Goal: Transaction & Acquisition: Obtain resource

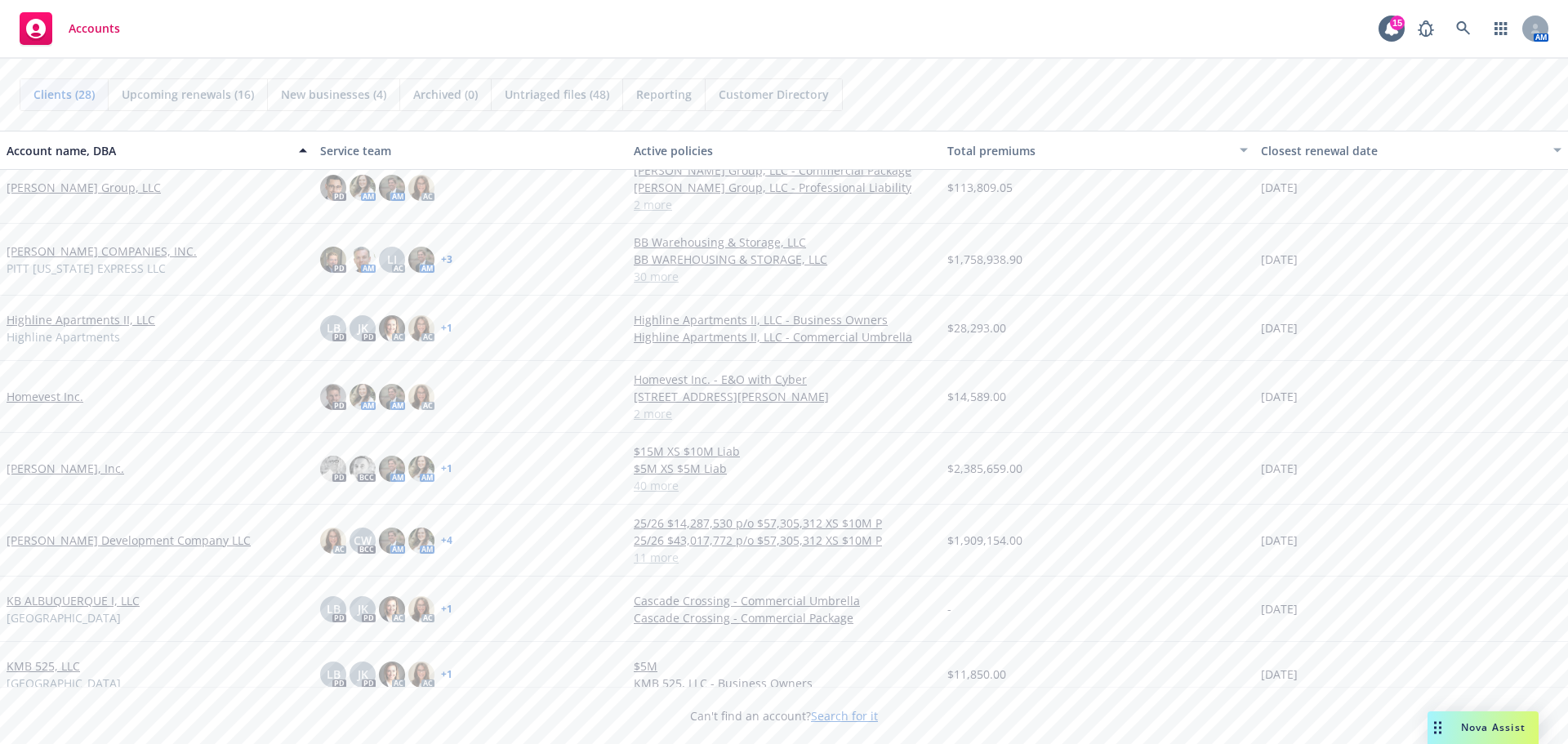
scroll to position [490, 0]
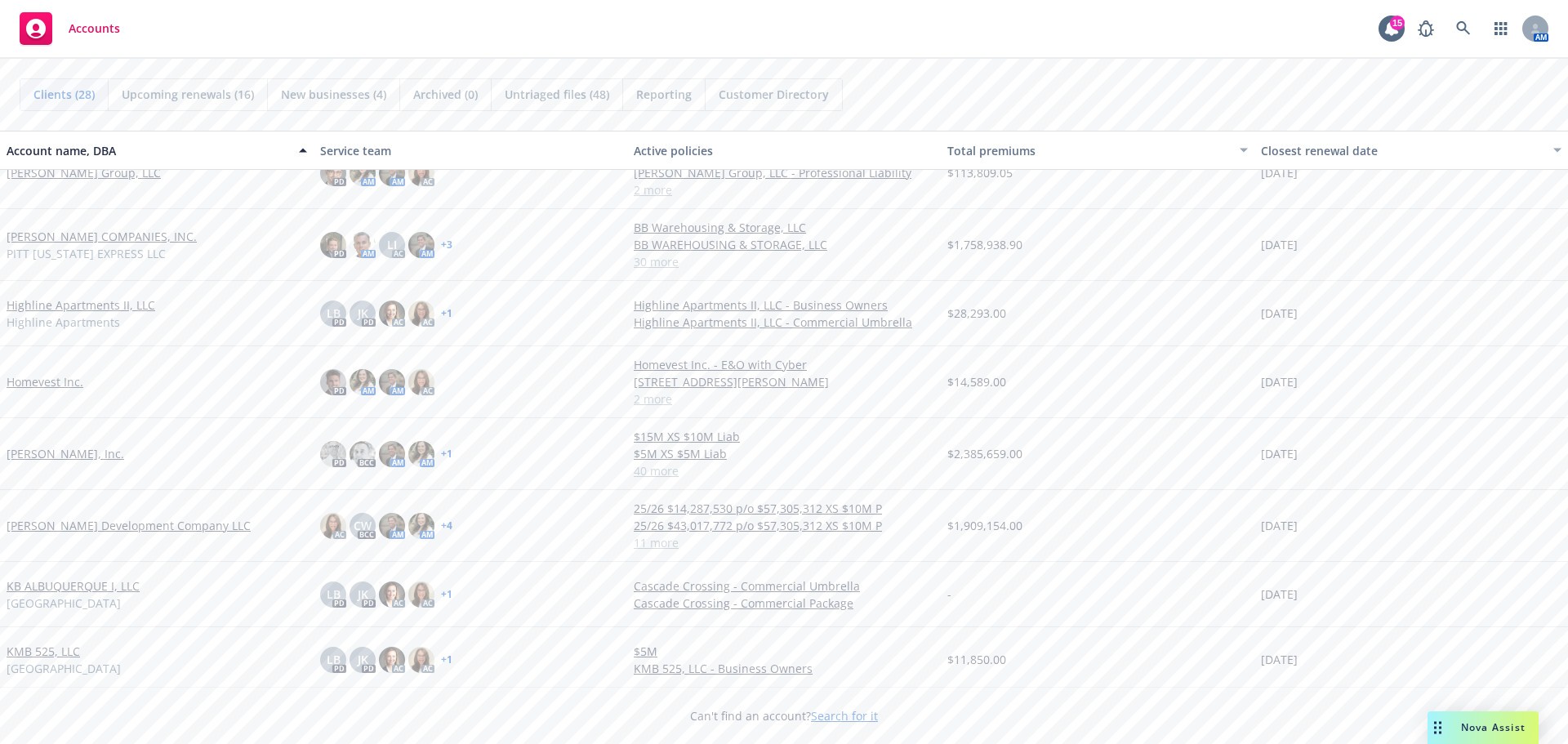
click at [44, 456] on link "[PERSON_NAME], Inc." at bounding box center [65, 453] width 117 height 17
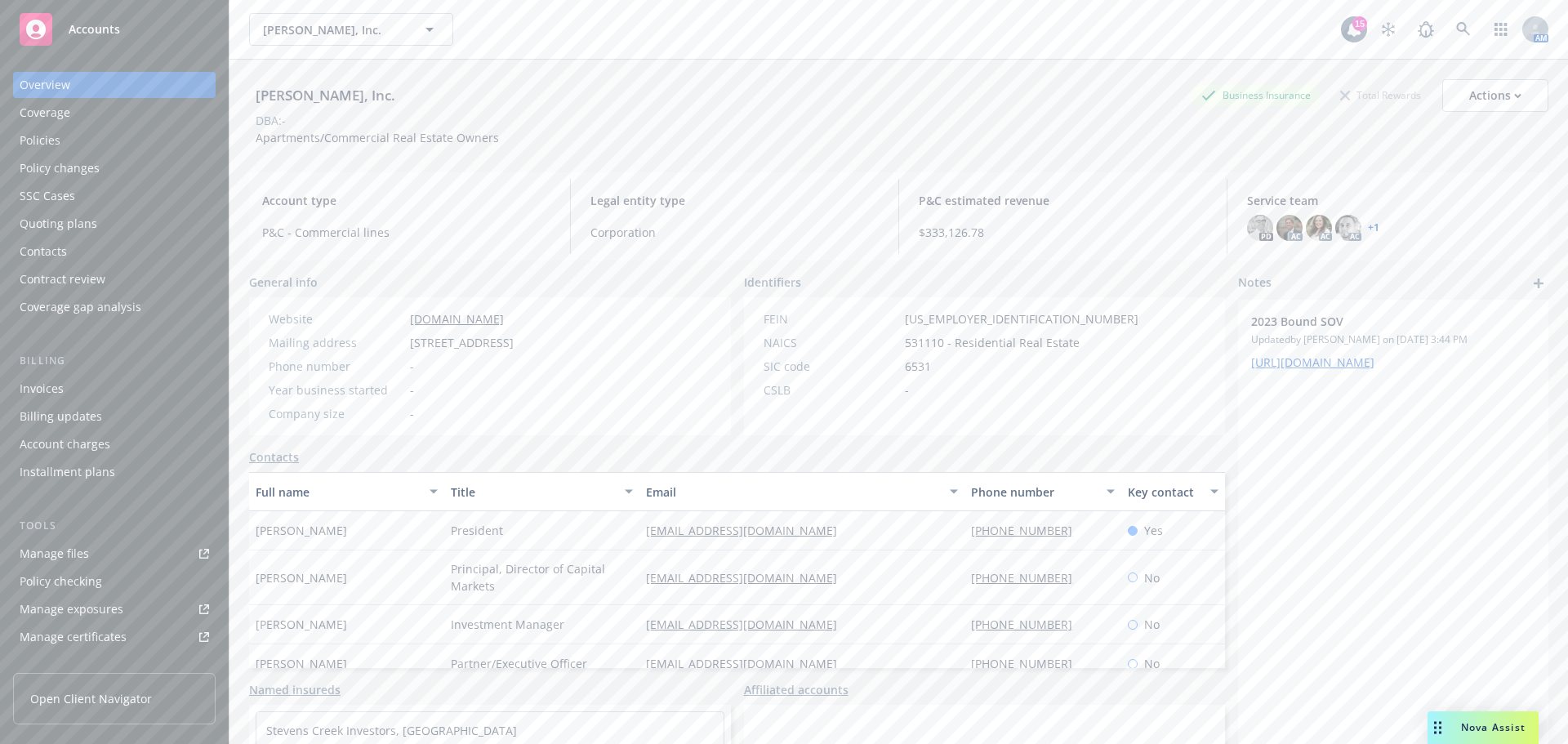
click at [65, 140] on div "Policies" at bounding box center [114, 140] width 189 height 26
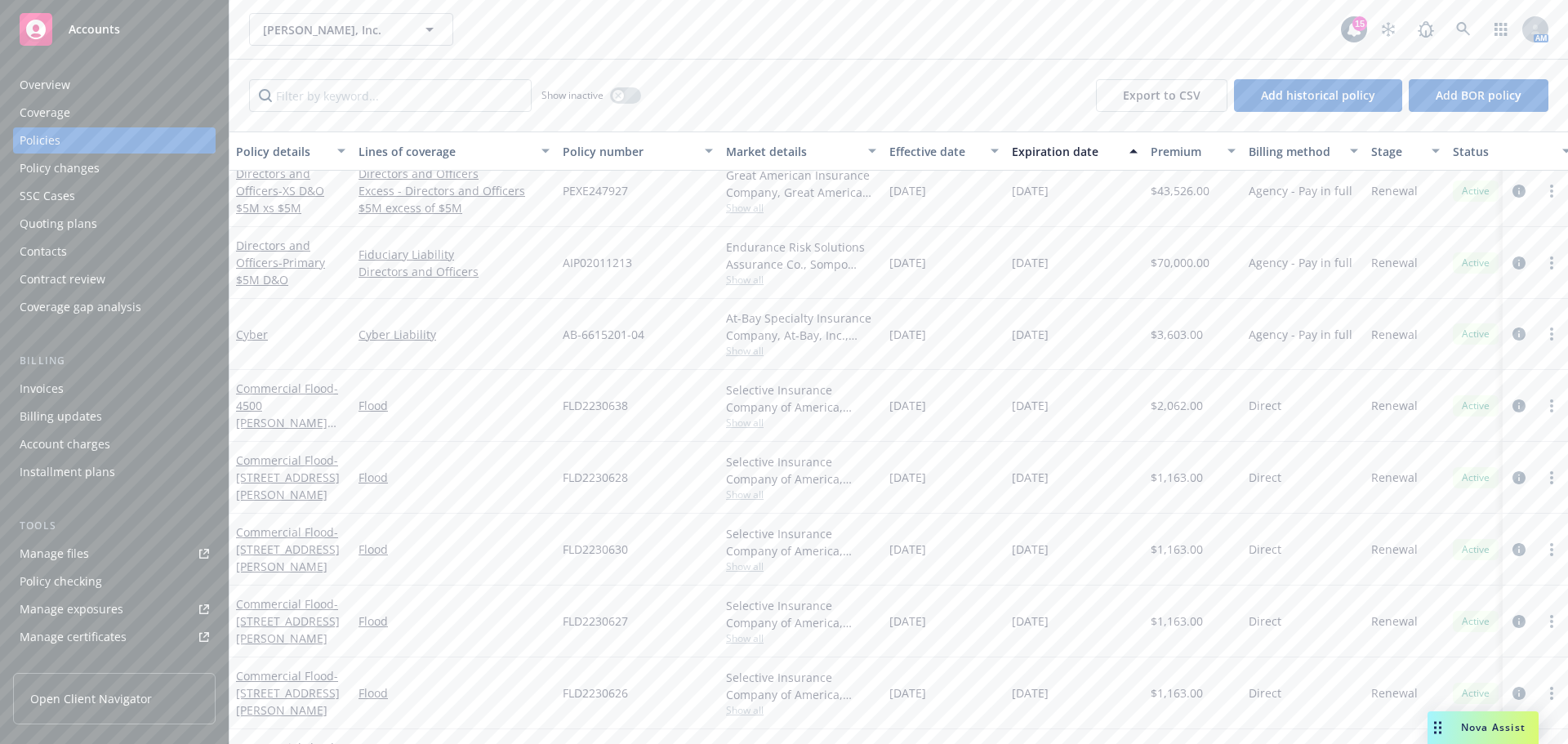
scroll to position [653, 0]
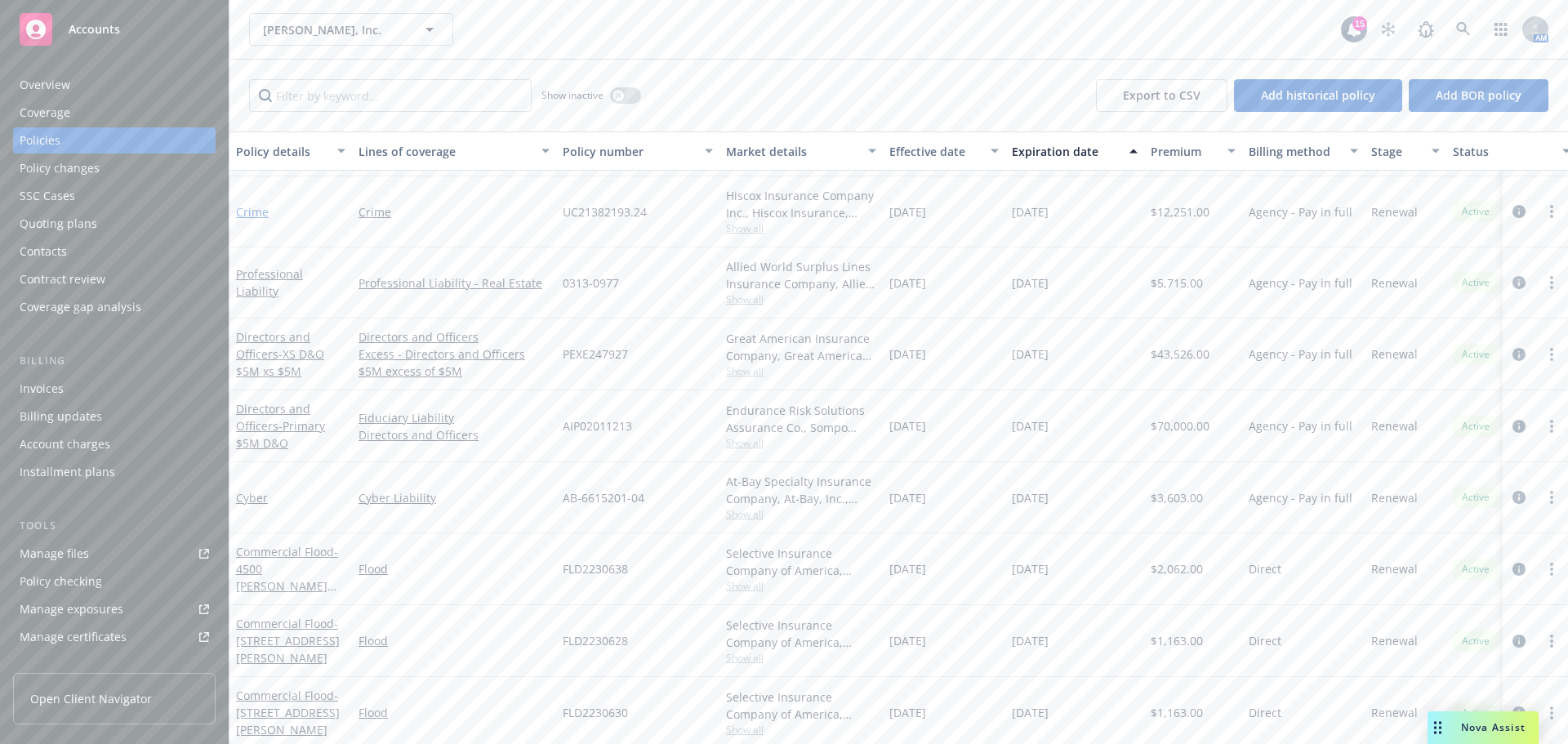
click at [255, 209] on link "Crime" at bounding box center [253, 211] width 33 height 16
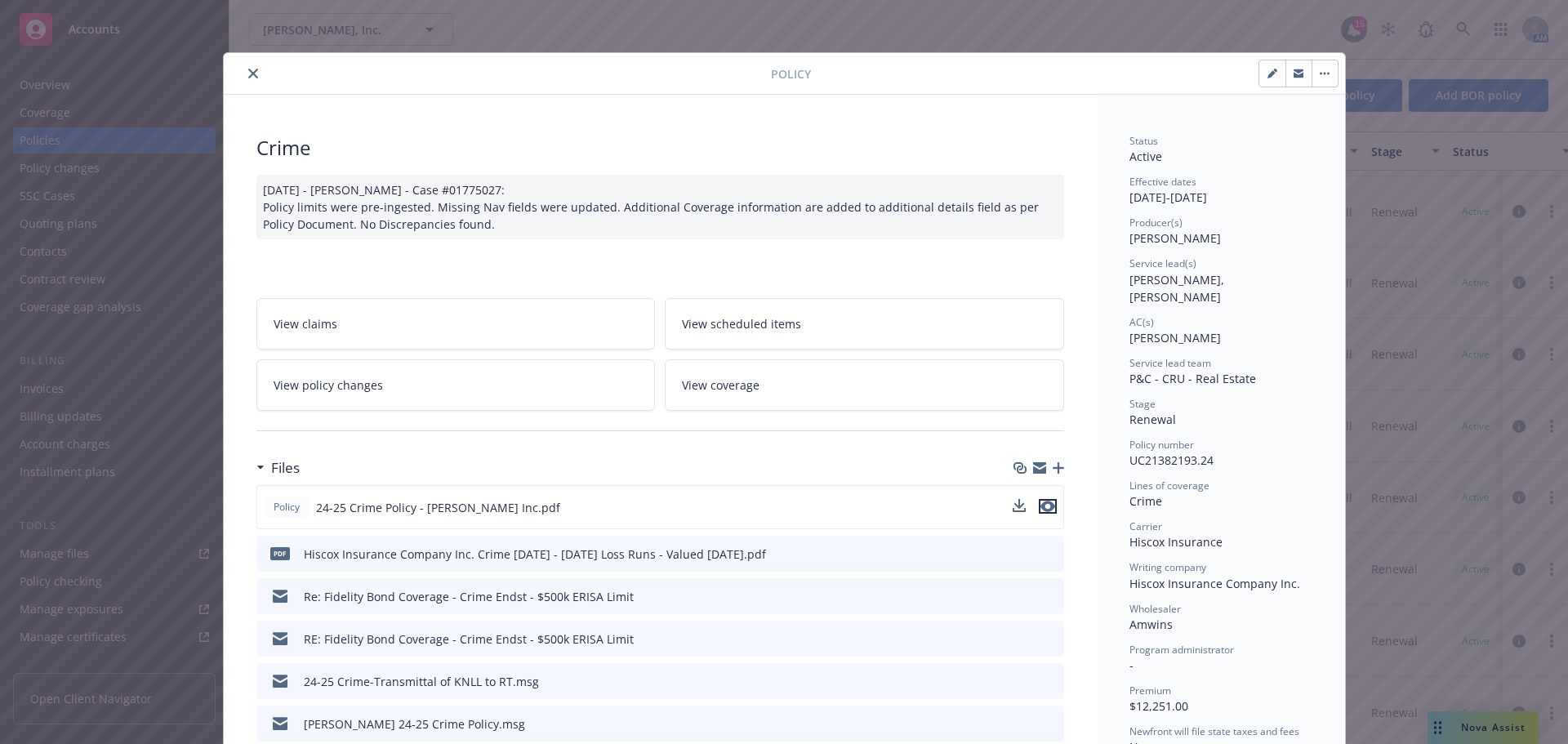
click at [1040, 505] on icon "preview file" at bounding box center [1048, 506] width 15 height 12
